Goal: Information Seeking & Learning: Learn about a topic

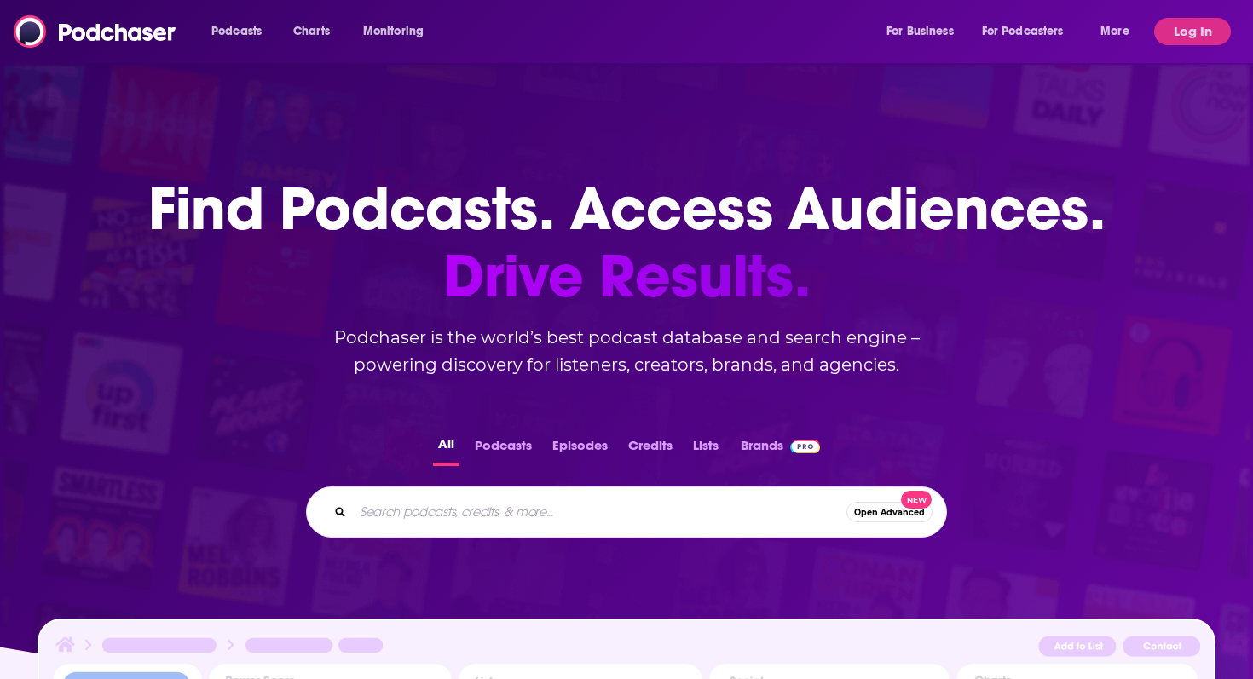
click at [432, 525] on input "Search podcasts, credits, & more..." at bounding box center [599, 511] width 493 height 27
type input "supply chain optimizers"
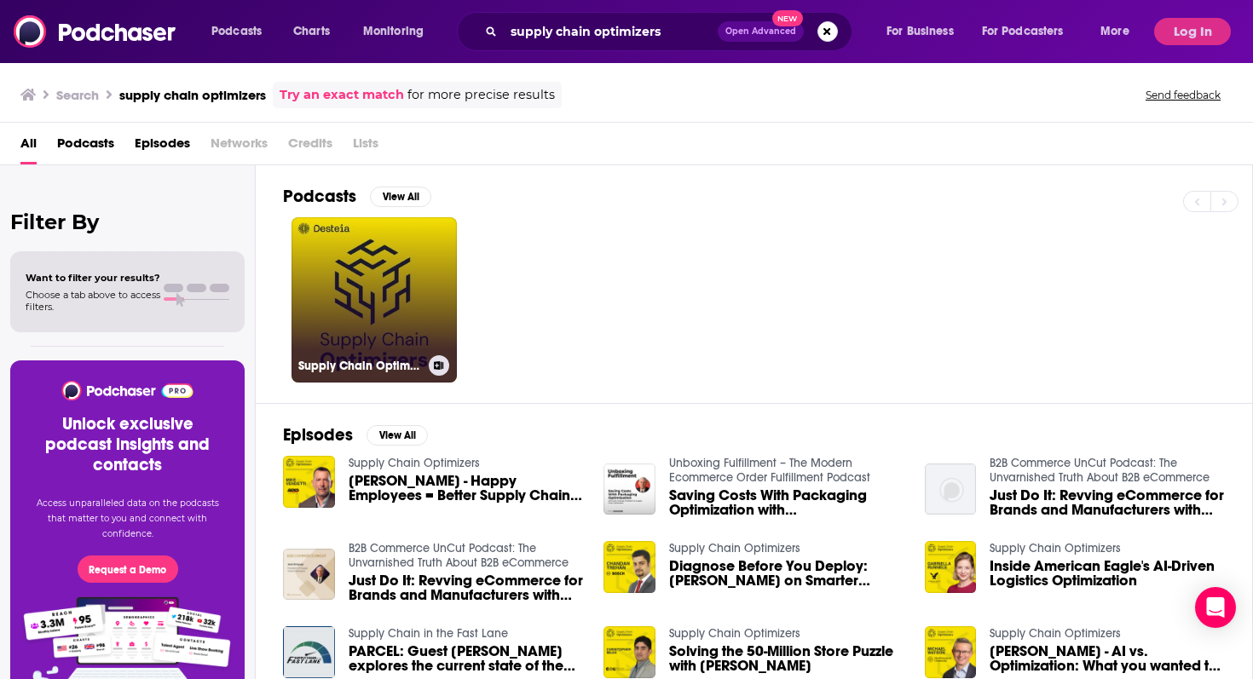
click at [350, 309] on link "Supply Chain Optimizers" at bounding box center [373, 299] width 165 height 165
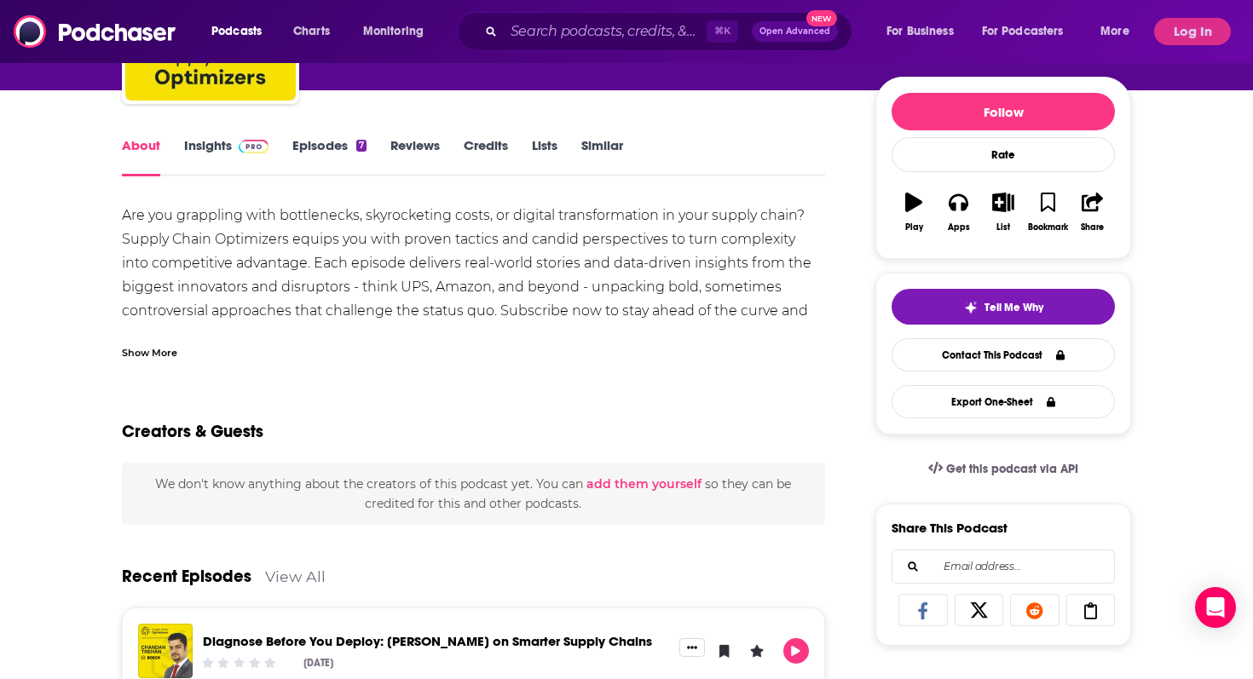
scroll to position [178, 0]
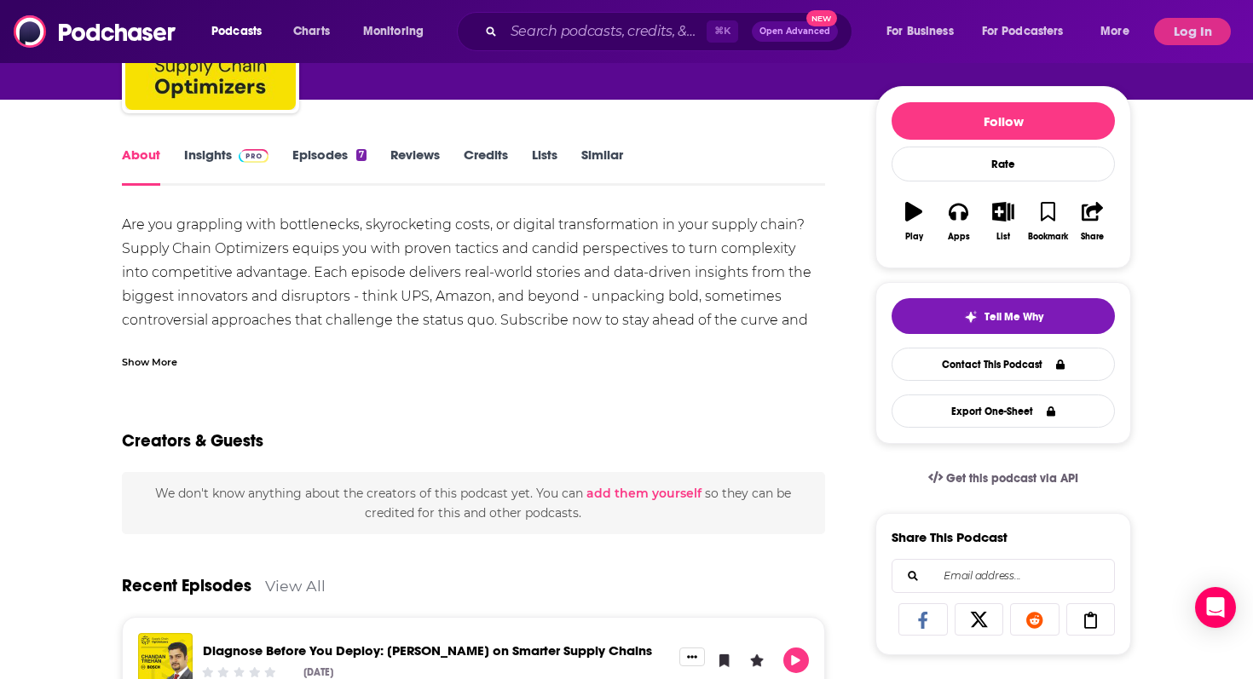
click at [213, 157] on link "Insights" at bounding box center [226, 166] width 84 height 39
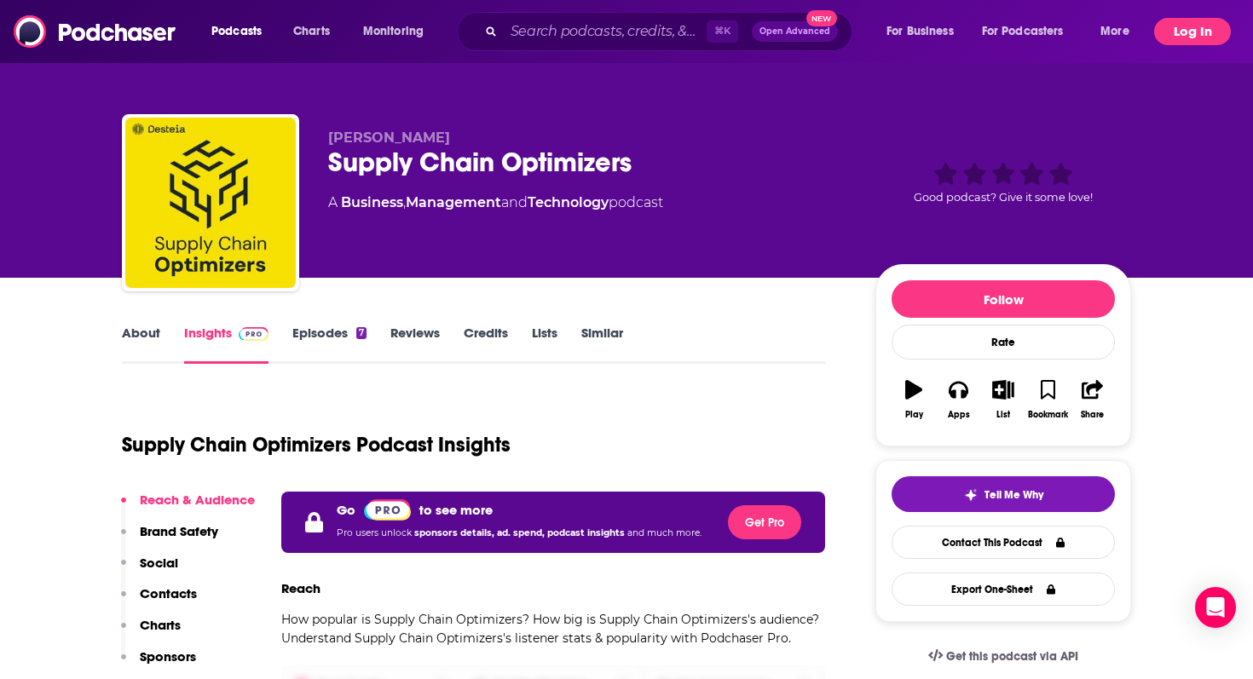
click at [1194, 24] on button "Log In" at bounding box center [1192, 31] width 77 height 27
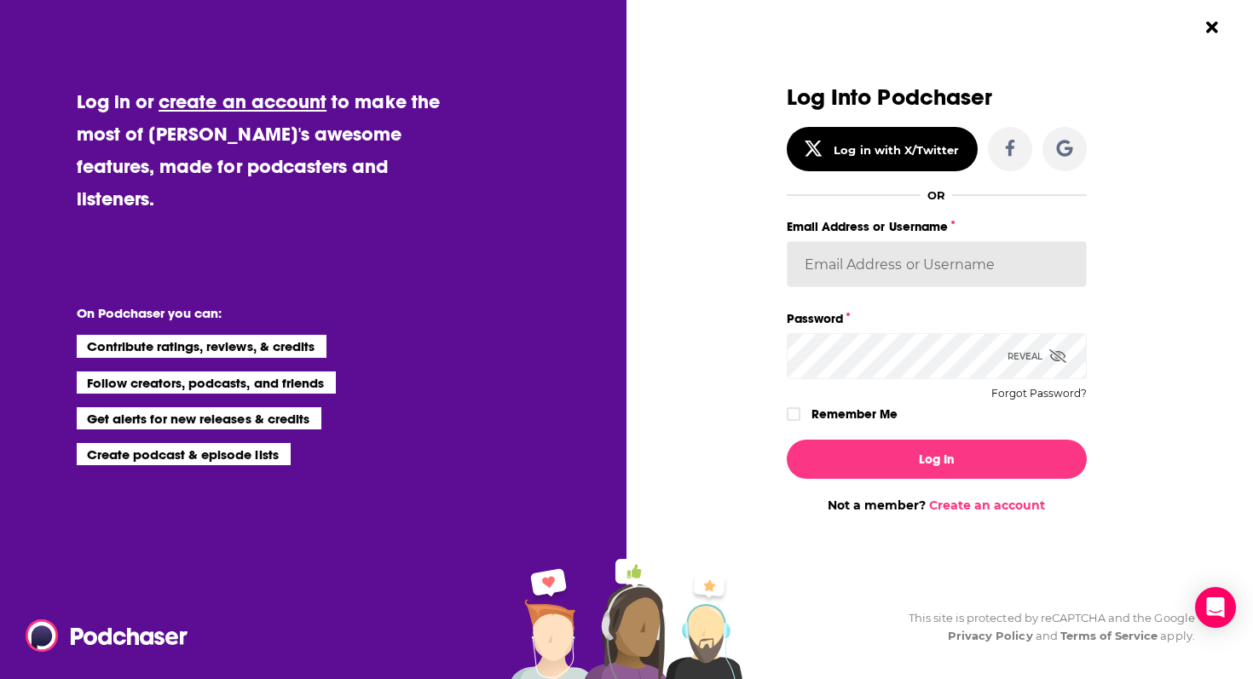
click at [878, 264] on input "Email Address or Username" at bounding box center [936, 264] width 300 height 46
type input "[EMAIL_ADDRESS][DOMAIN_NAME]"
